Goal: Find specific page/section: Find specific page/section

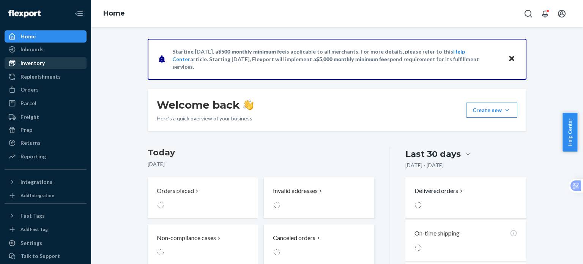
click at [35, 61] on div "Inventory" at bounding box center [32, 63] width 24 height 8
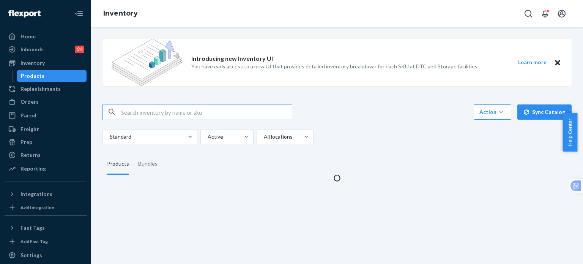
click at [167, 113] on input "text" at bounding box center [206, 111] width 171 height 15
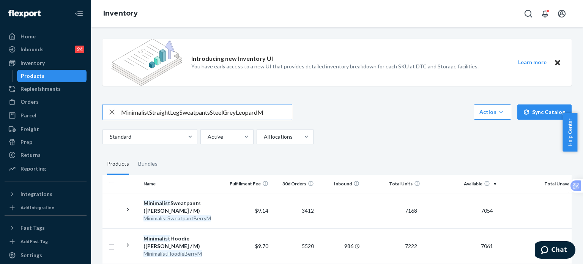
click at [274, 114] on input "MinimalistStraightLegSweatpantsSteelGreyLeopardM" at bounding box center [206, 111] width 171 height 15
click at [150, 110] on input "MinimalistStraightLegSweatpants" at bounding box center [206, 111] width 171 height 15
click at [171, 109] on input "Minimalist StraightLegSweatpants" at bounding box center [206, 111] width 171 height 15
click at [184, 109] on input "Minimalist Straight LegSweatpants" at bounding box center [206, 111] width 171 height 15
click at [182, 110] on input "Minimalist Straight LegSweatpants" at bounding box center [206, 111] width 171 height 15
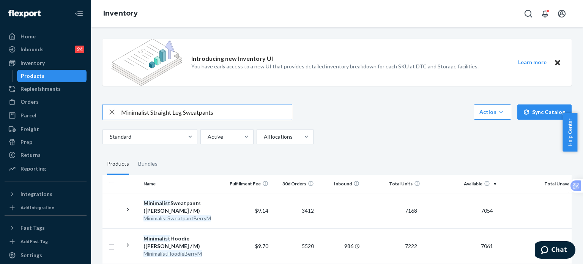
click at [220, 110] on input "Minimalist Straight Leg Sweatpants" at bounding box center [206, 111] width 171 height 15
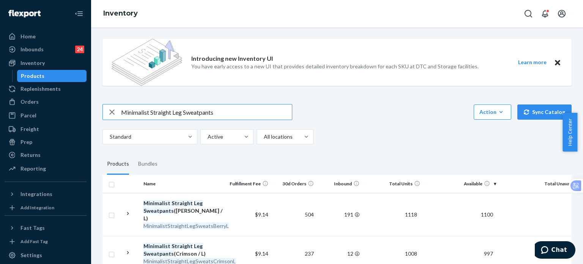
drag, startPoint x: 126, startPoint y: 114, endPoint x: 95, endPoint y: 114, distance: 31.1
click at [95, 114] on div "Introducing new Inventory UI You have early access to a new UI that provides de…" at bounding box center [337, 145] width 492 height 236
paste input "HoodieSteelGreyLeopardM"
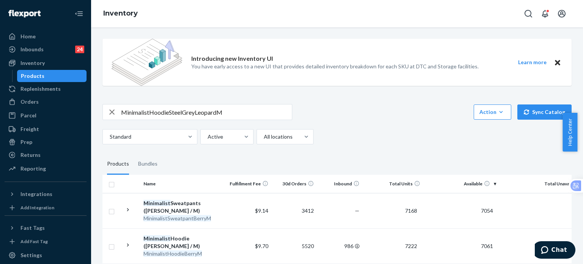
click at [148, 113] on input "MinimalistHoodieSteelGreyLeopardM" at bounding box center [206, 111] width 171 height 15
click at [150, 108] on input "MinimalistHoodieSteelGreyLeopardM" at bounding box center [206, 111] width 171 height 15
click at [170, 110] on input "Minimalist HoodieSteelGreyLeopardM" at bounding box center [206, 111] width 171 height 15
click at [185, 114] on input "Minimalist Hoodie SteelGreyLeopardM" at bounding box center [206, 111] width 171 height 15
click at [197, 111] on input "Minimalist Hoodie Steel GreyLeopardM" at bounding box center [206, 111] width 171 height 15
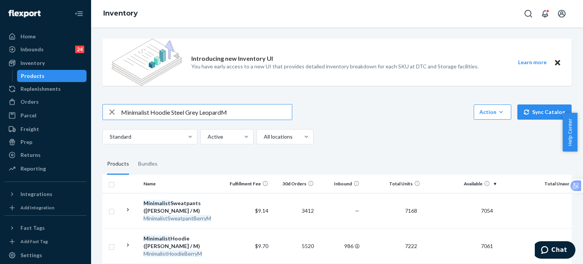
click at [223, 111] on input "Minimalist Hoodie Steel Grey LeopardM" at bounding box center [206, 111] width 171 height 15
type input "Minimalist Hoodie Steel Grey Leopard M"
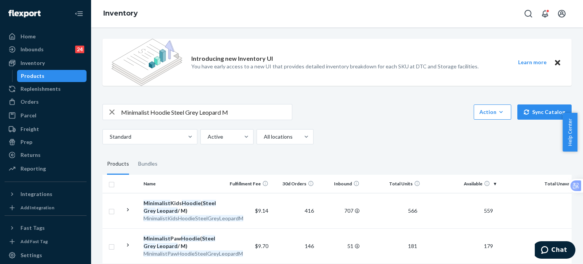
scroll to position [81, 0]
